Goal: Task Accomplishment & Management: Complete application form

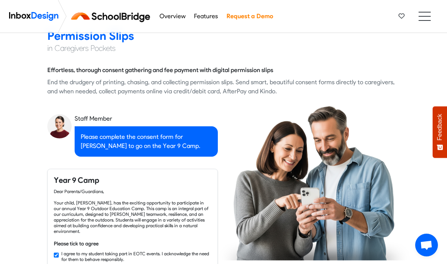
checkbox input "true"
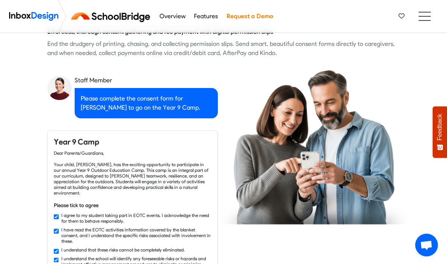
checkbox input "true"
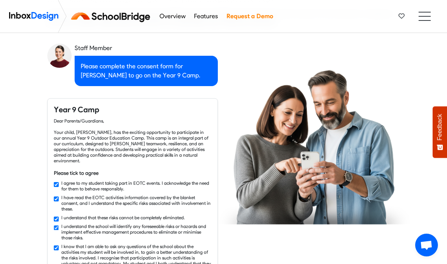
checkbox input "true"
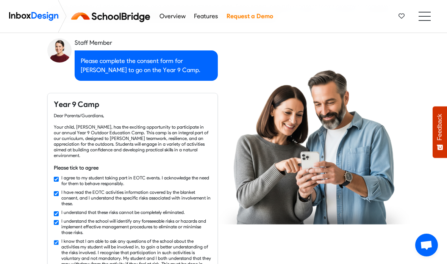
checkbox input "true"
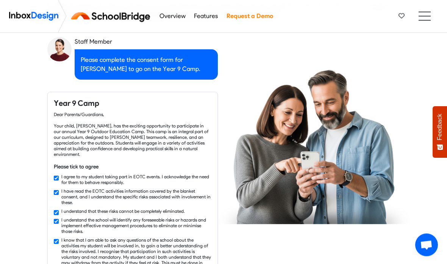
checkbox input "true"
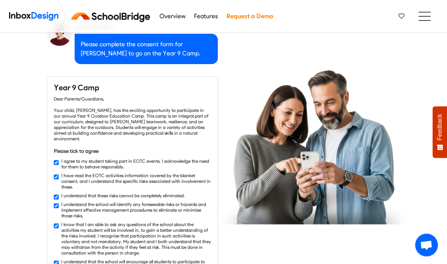
checkbox input "true"
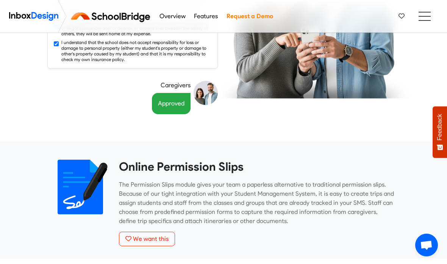
scroll to position [7, 0]
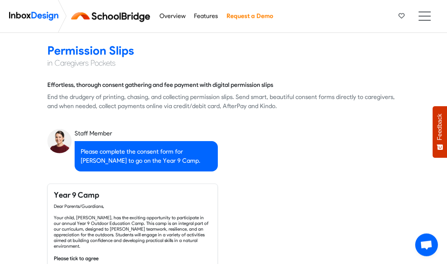
checkbox input "false"
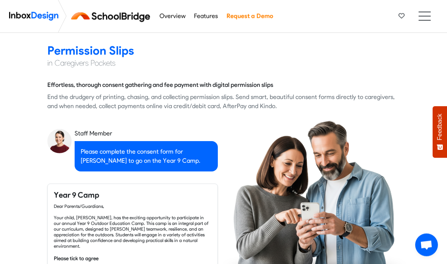
checkbox input "false"
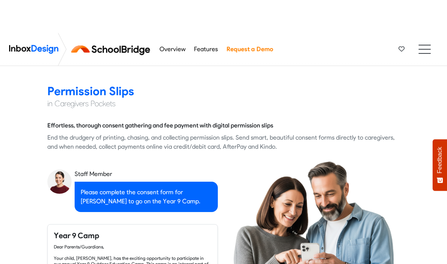
checkbox input "false"
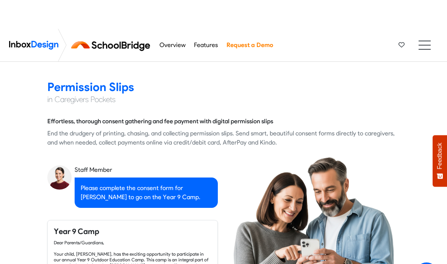
checkbox input "false"
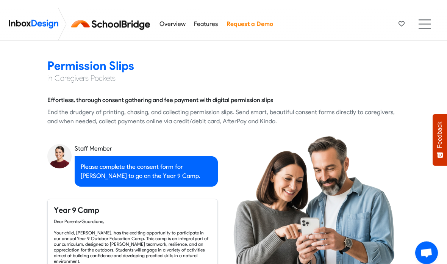
checkbox input "false"
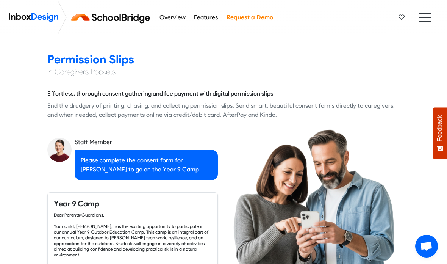
checkbox input "false"
